Goal: Transaction & Acquisition: Download file/media

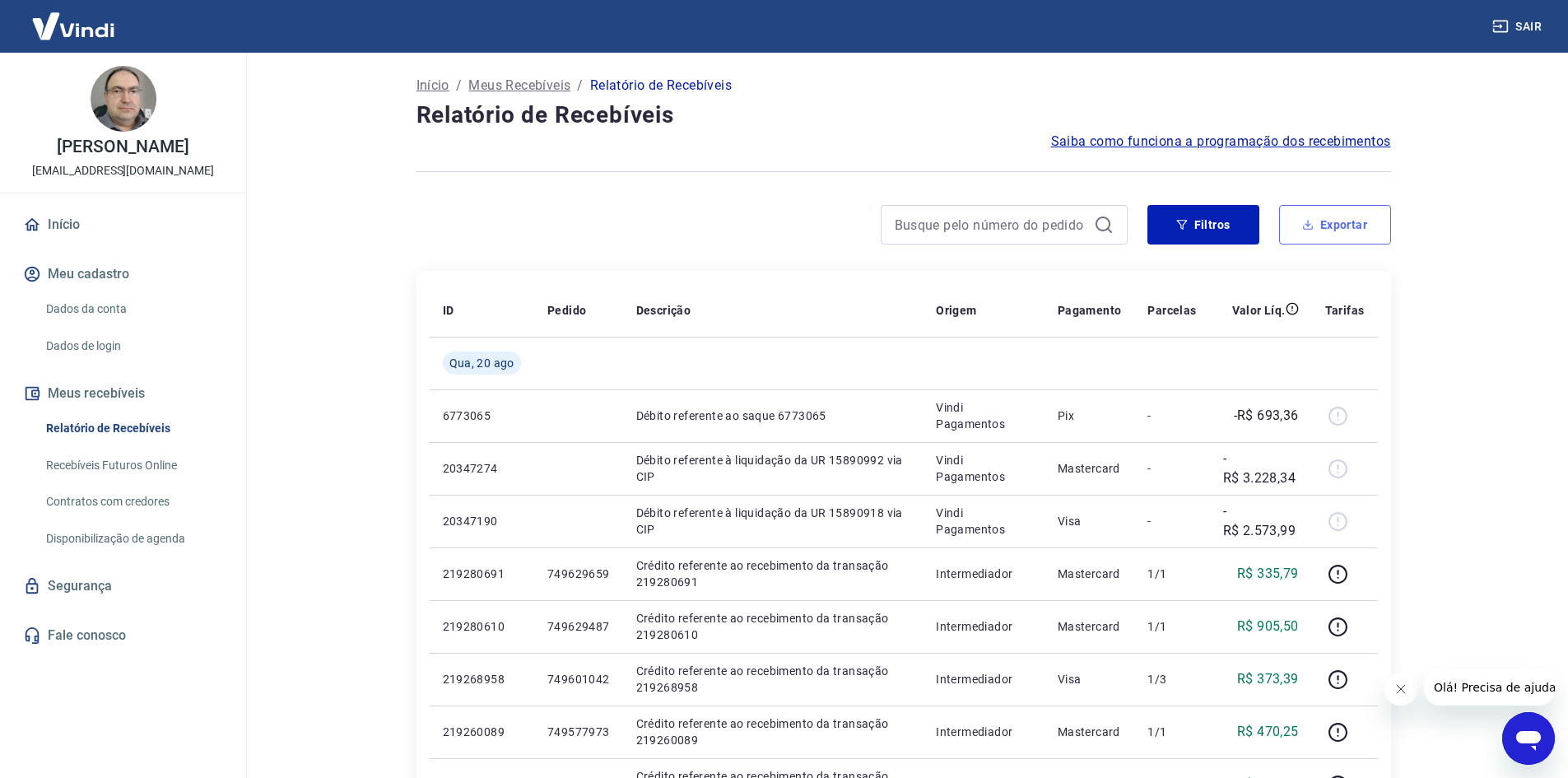
click at [1357, 225] on button "Exportar" at bounding box center [1335, 224] width 112 height 39
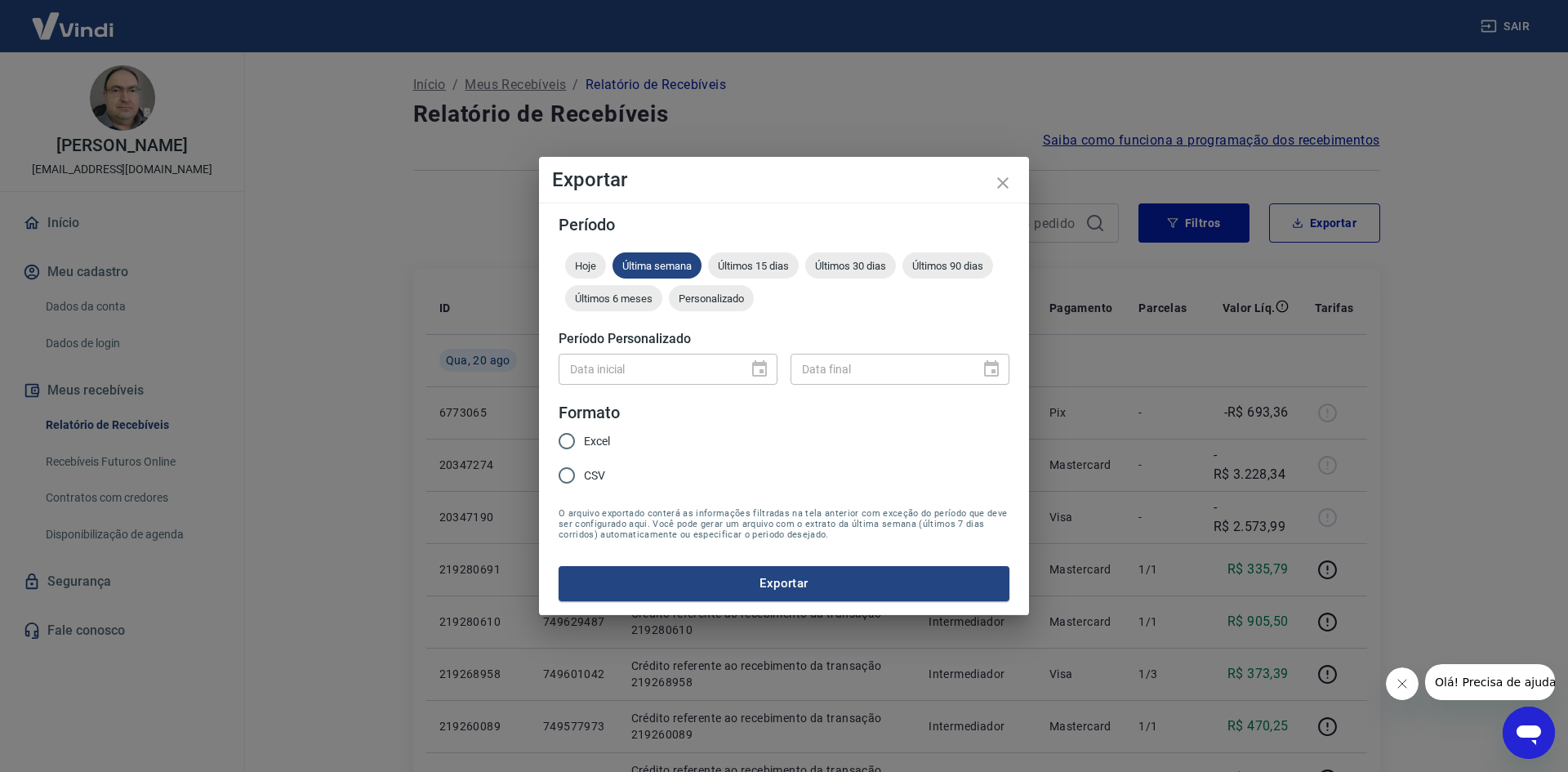
click at [592, 433] on span "Excel" at bounding box center [596, 441] width 26 height 17
click at [584, 433] on input "Excel" at bounding box center [567, 441] width 35 height 35
radio input "true"
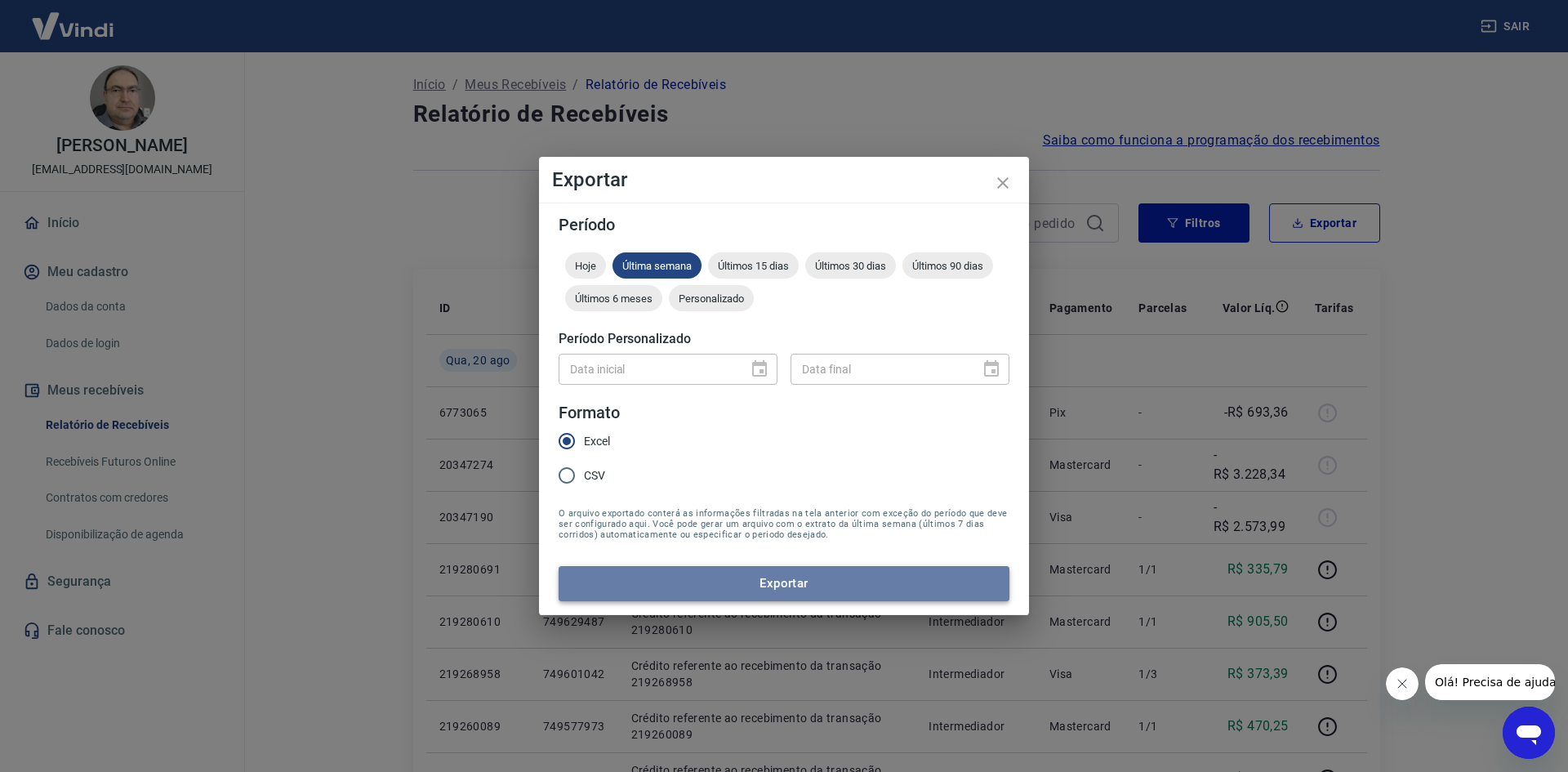
click at [809, 577] on button "Exportar" at bounding box center [784, 583] width 451 height 35
